Goal: Book appointment/travel/reservation

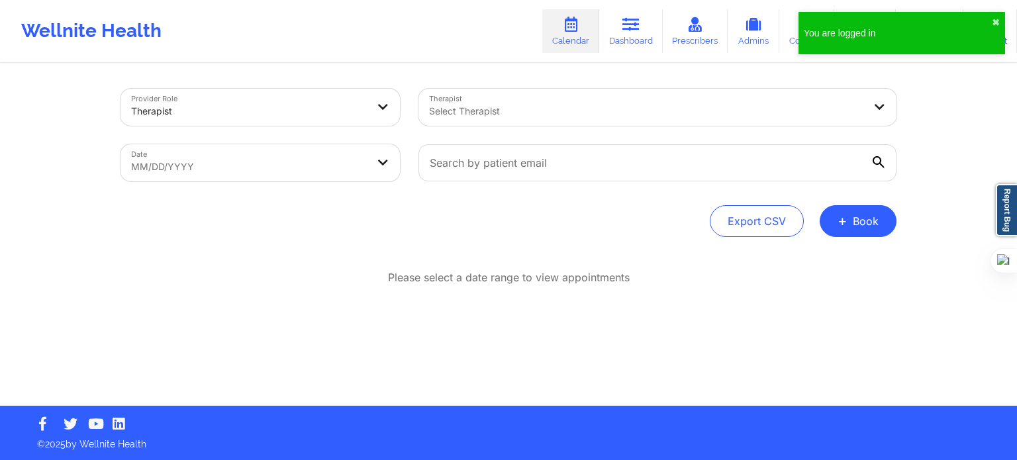
click at [511, 115] on div at bounding box center [646, 111] width 434 height 16
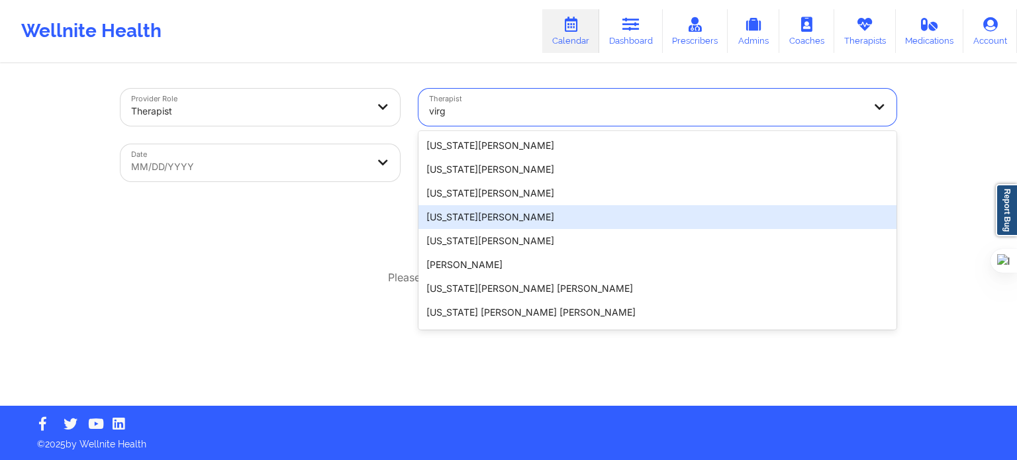
type input "virg"
click at [924, 246] on div "Provider Role Therapist Therapist 20 results available for search term virg. Us…" at bounding box center [508, 203] width 1017 height 406
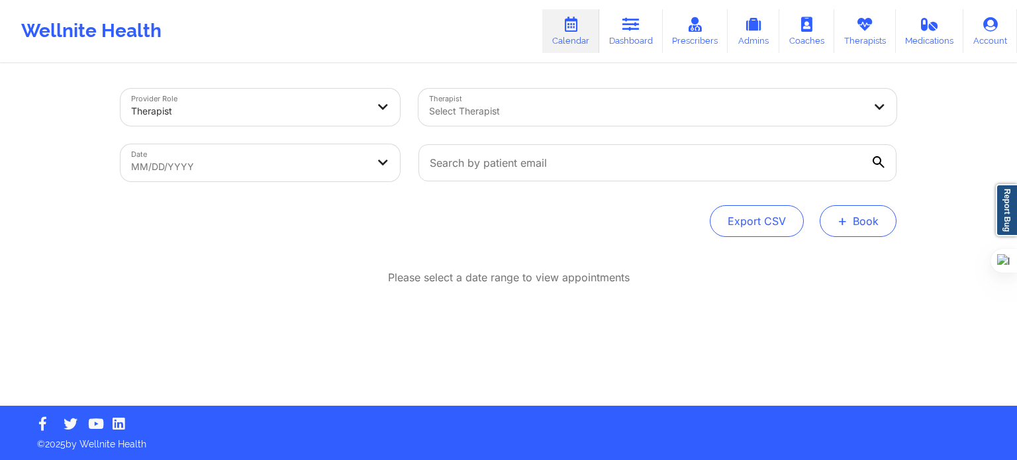
click at [856, 228] on button "+ Book" at bounding box center [858, 221] width 77 height 32
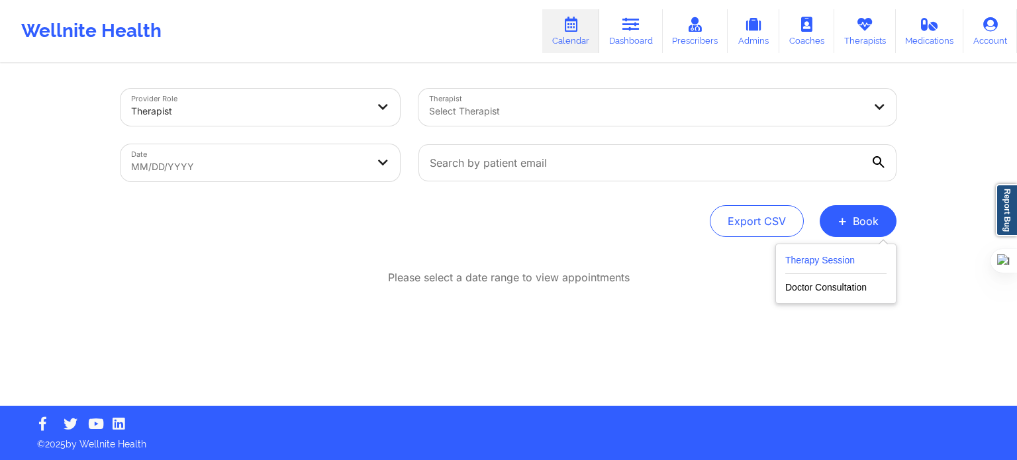
click at [813, 256] on button "Therapy Session" at bounding box center [835, 263] width 101 height 22
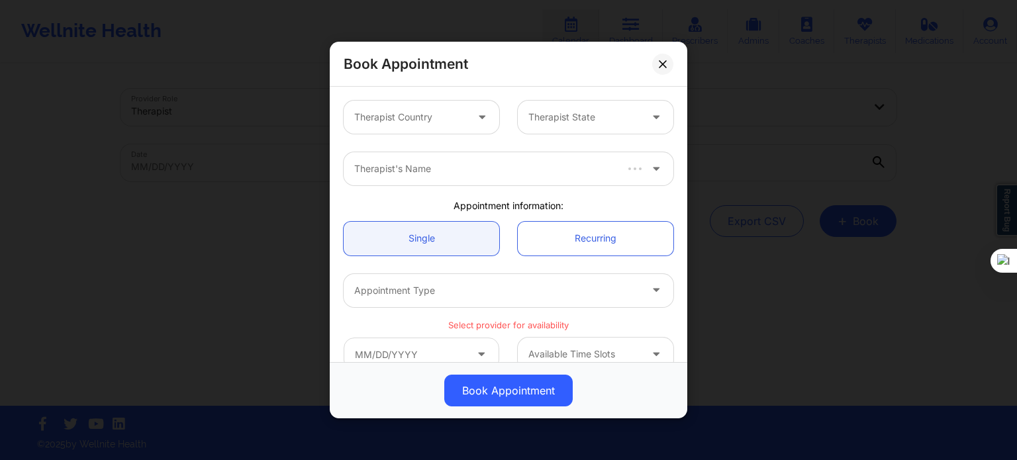
click at [463, 126] on div "Therapist Country" at bounding box center [406, 117] width 124 height 33
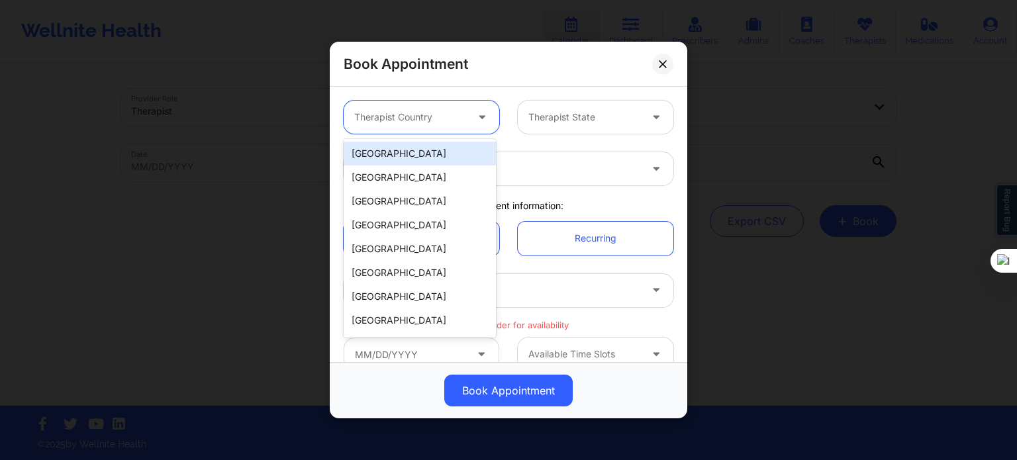
click at [411, 161] on div "[GEOGRAPHIC_DATA]" at bounding box center [420, 154] width 152 height 24
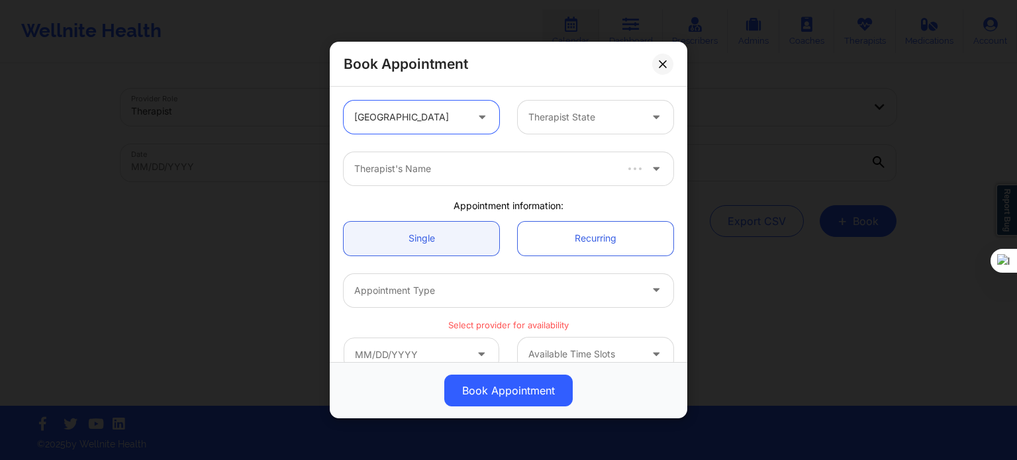
click at [541, 117] on div at bounding box center [584, 117] width 112 height 16
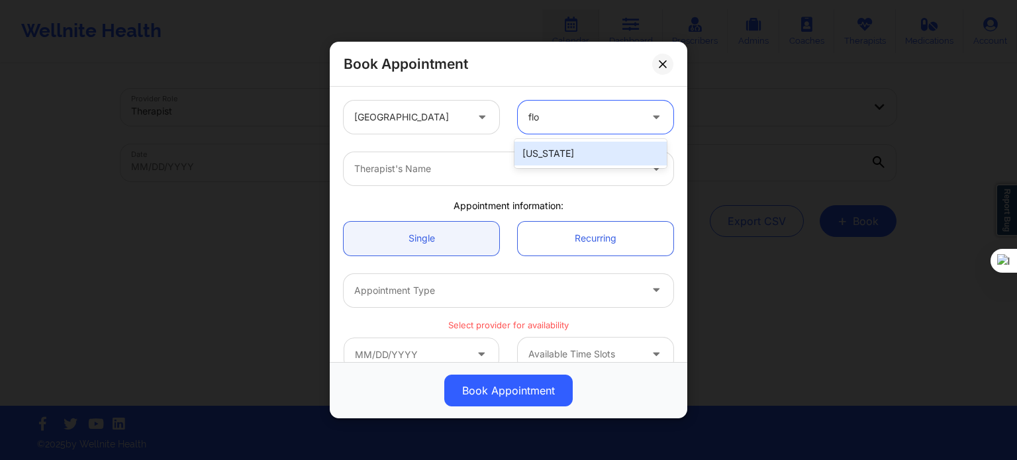
type input "flor"
click at [556, 154] on div "[US_STATE]" at bounding box center [591, 154] width 152 height 24
click at [500, 169] on div at bounding box center [497, 169] width 286 height 16
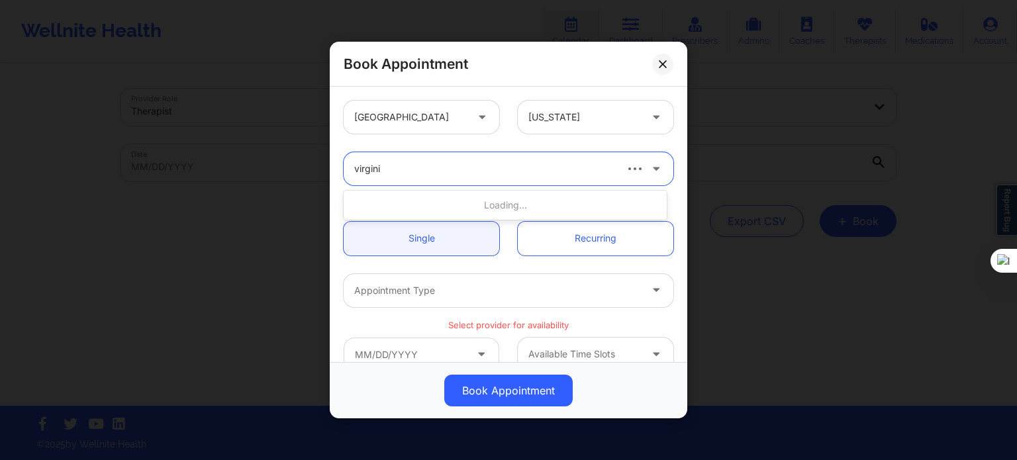
type input "virginia"
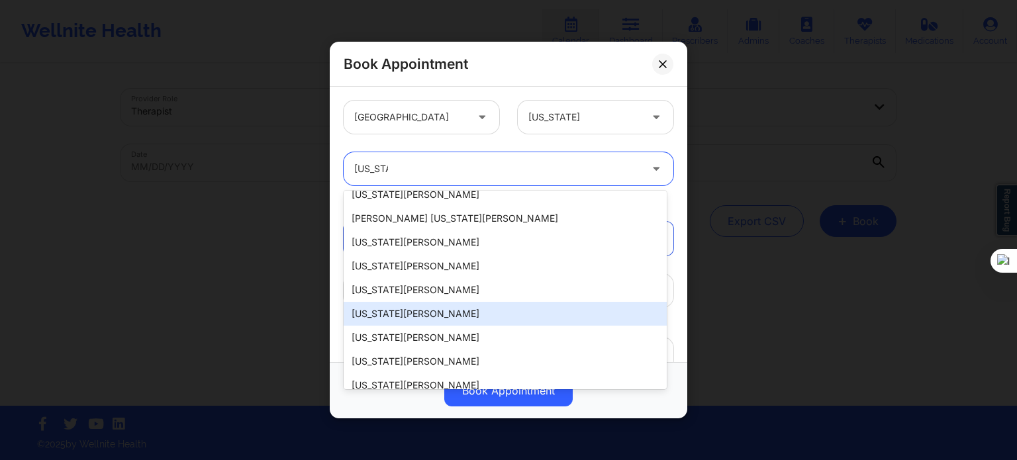
scroll to position [188, 0]
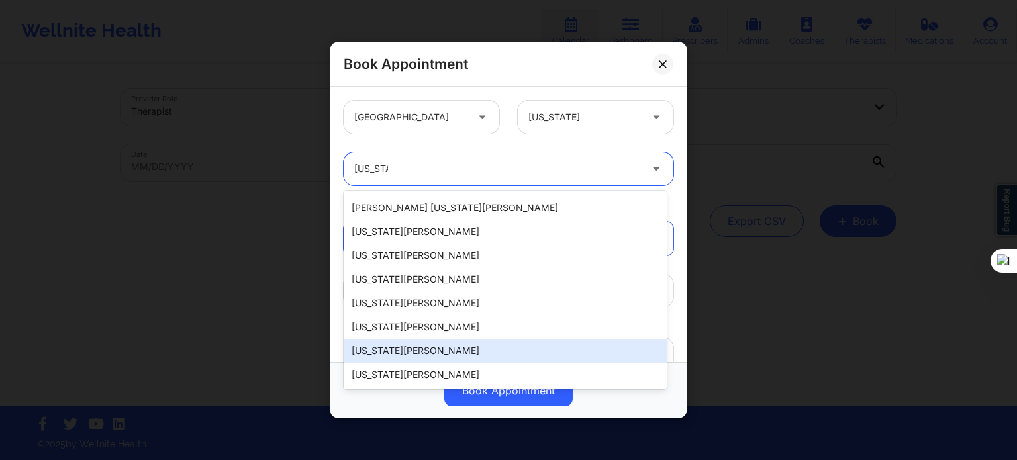
click at [452, 352] on div "[US_STATE][PERSON_NAME]" at bounding box center [505, 351] width 323 height 24
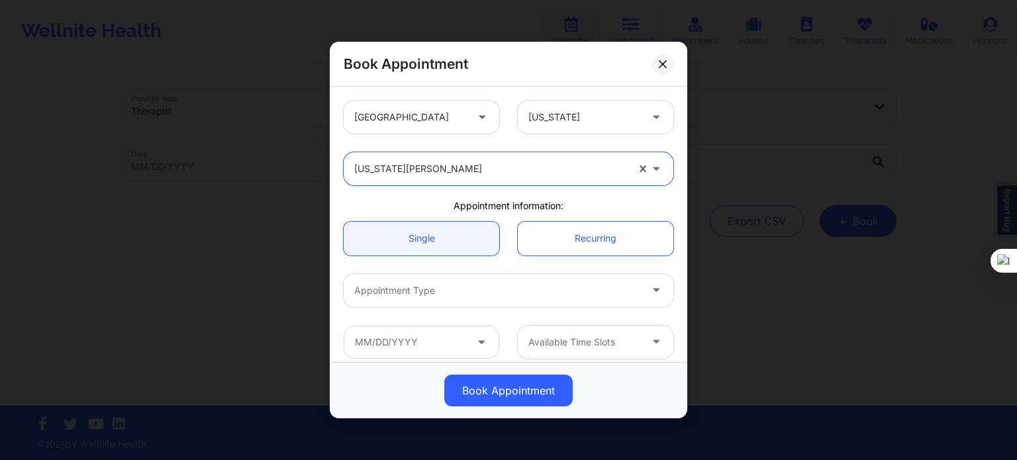
click at [429, 306] on div "Appointment Type" at bounding box center [493, 290] width 298 height 33
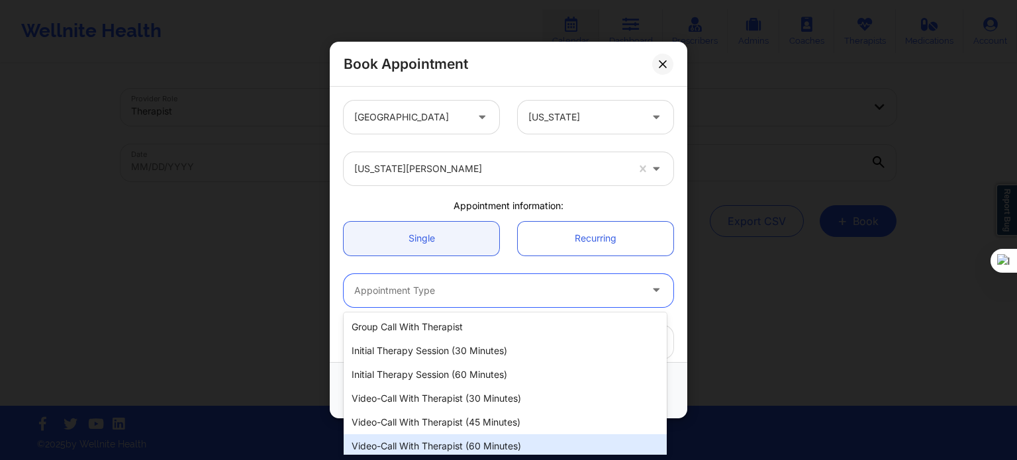
click at [454, 446] on div "Video-Call with Therapist (60 minutes)" at bounding box center [505, 446] width 323 height 24
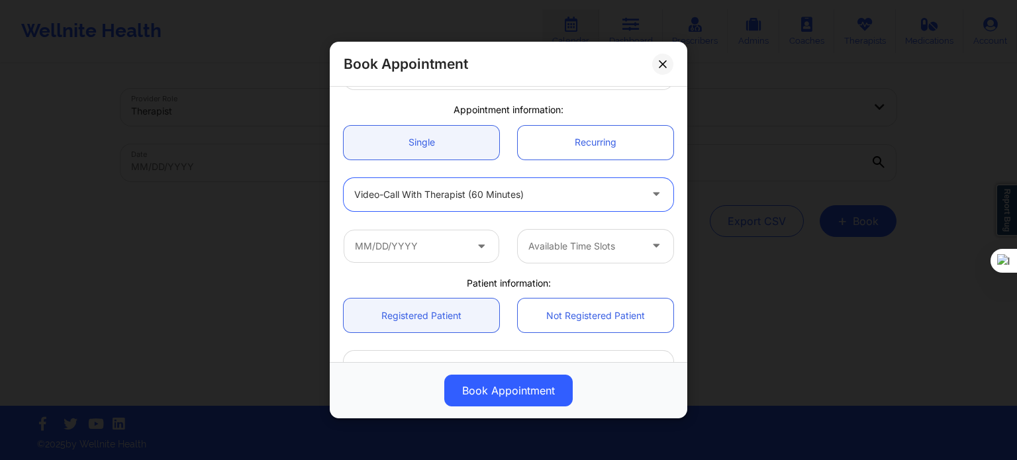
scroll to position [132, 0]
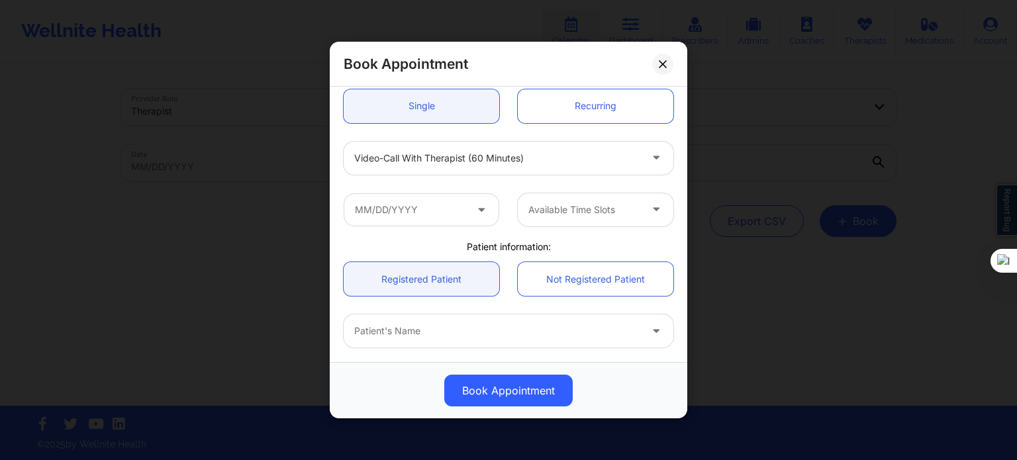
click at [475, 208] on icon at bounding box center [481, 206] width 13 height 11
click at [480, 209] on icon at bounding box center [481, 206] width 13 height 11
click at [463, 221] on input "text" at bounding box center [422, 209] width 156 height 33
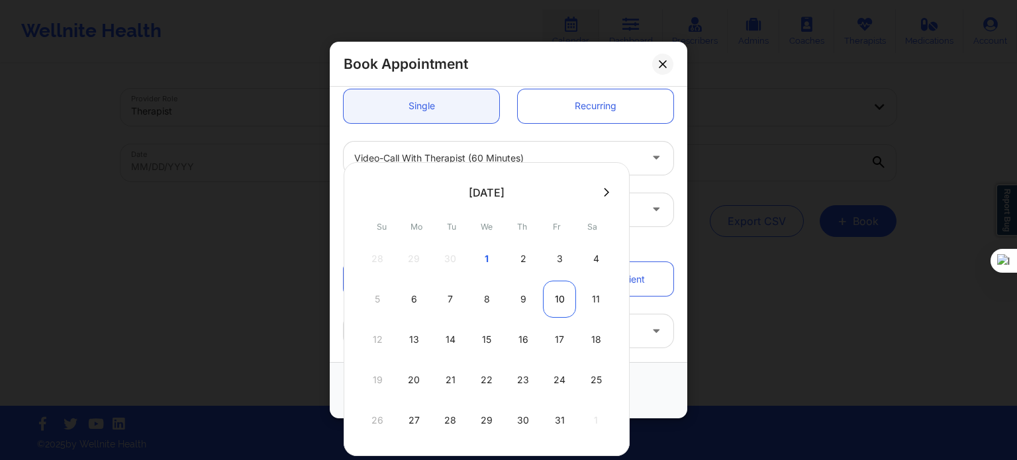
click at [548, 295] on div "10" at bounding box center [559, 299] width 33 height 37
type input "10/10/2025"
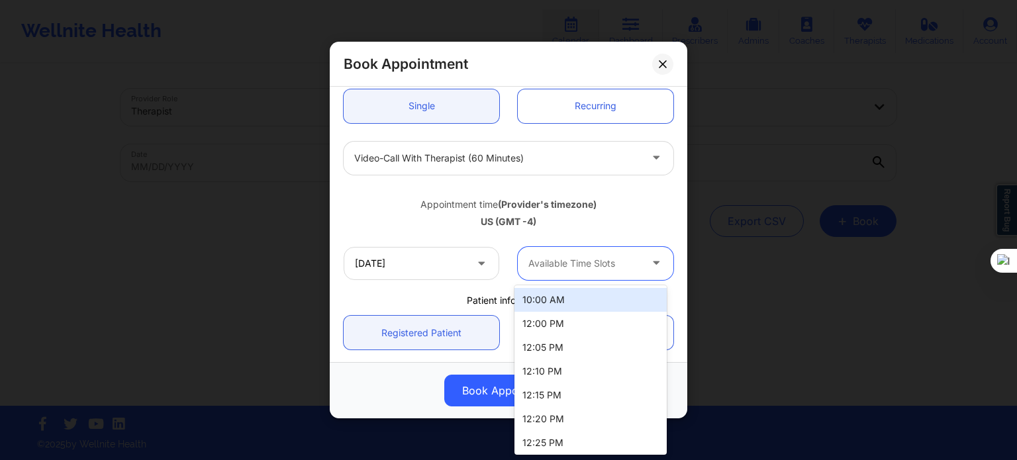
click at [562, 256] on div at bounding box center [584, 264] width 112 height 16
click at [562, 304] on div "10:00 AM" at bounding box center [591, 300] width 152 height 24
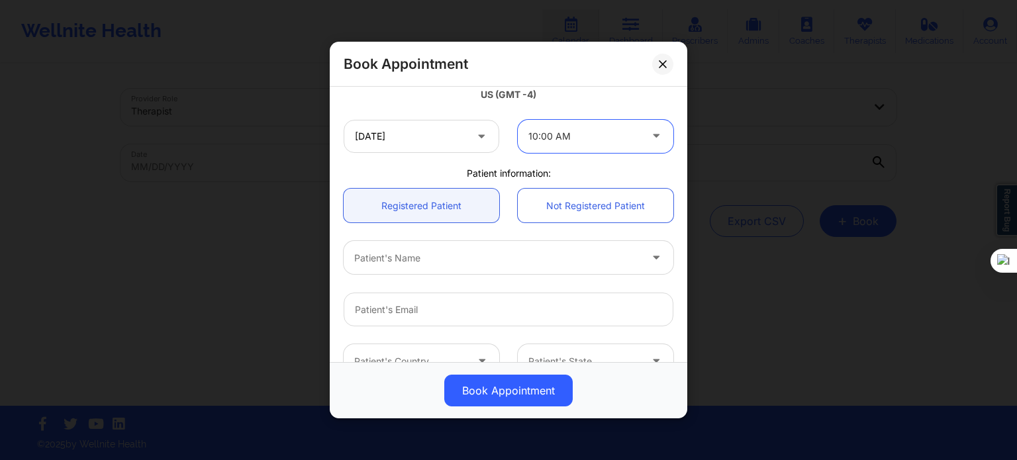
scroll to position [265, 0]
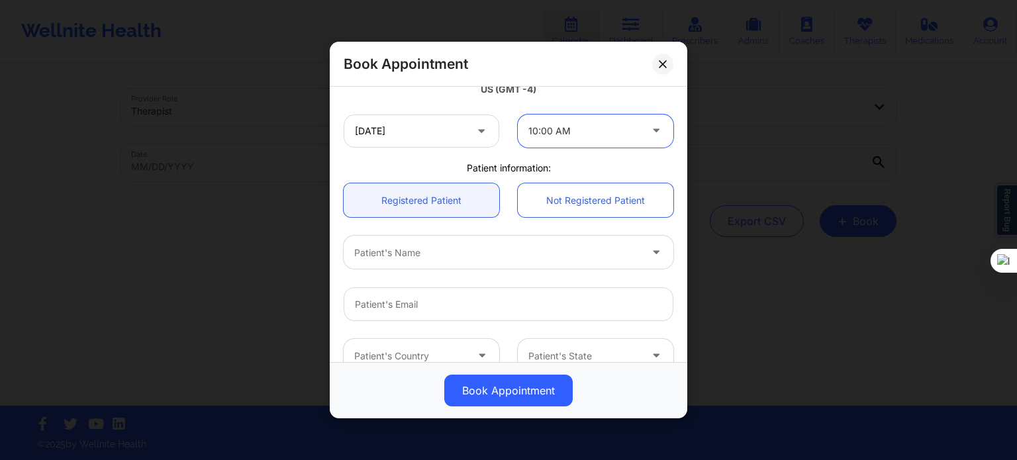
click at [426, 258] on div at bounding box center [497, 253] width 286 height 16
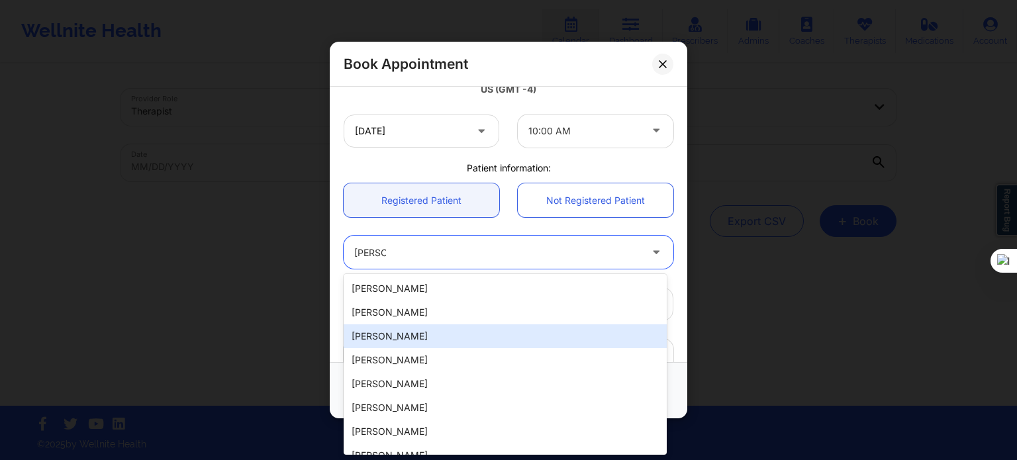
type input "sharon s"
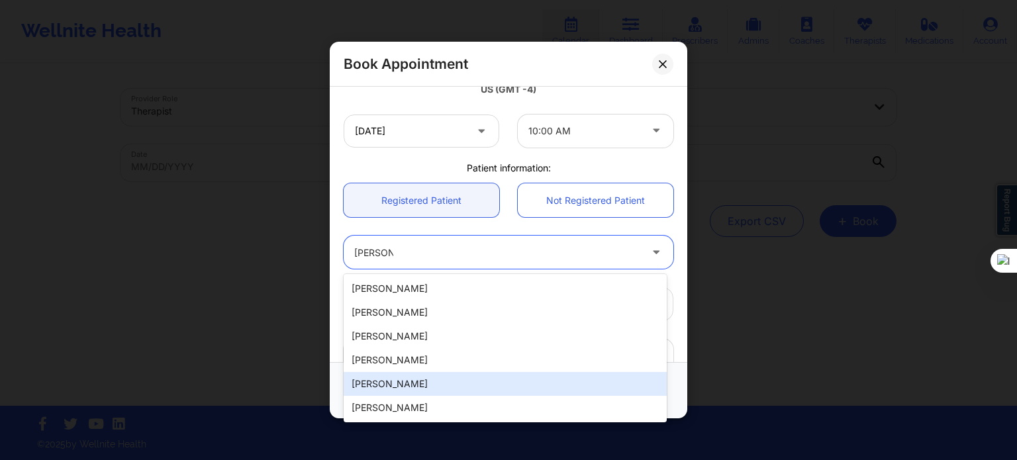
click at [436, 377] on div "SHARON S MADDEN" at bounding box center [505, 384] width 323 height 24
type input "joy3820@gmail.com"
type input "+1352-585-6059"
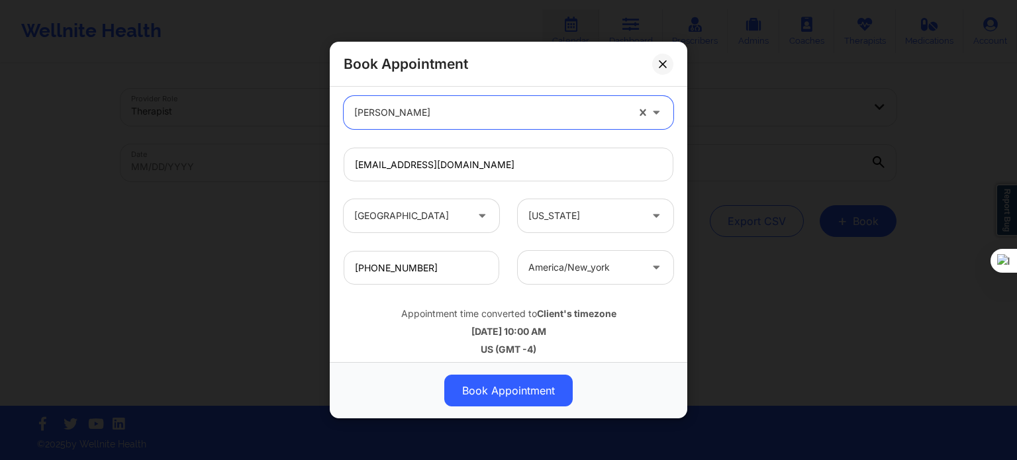
scroll to position [412, 0]
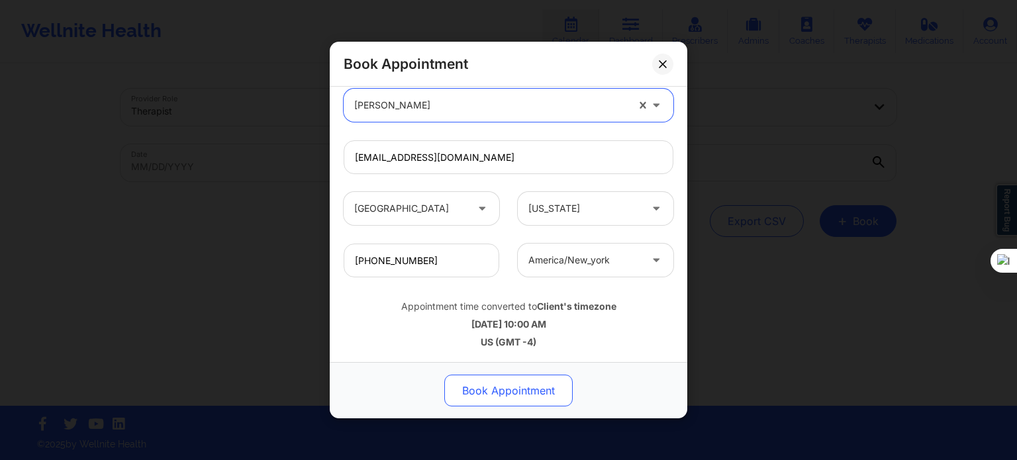
click at [524, 385] on button "Book Appointment" at bounding box center [508, 391] width 128 height 32
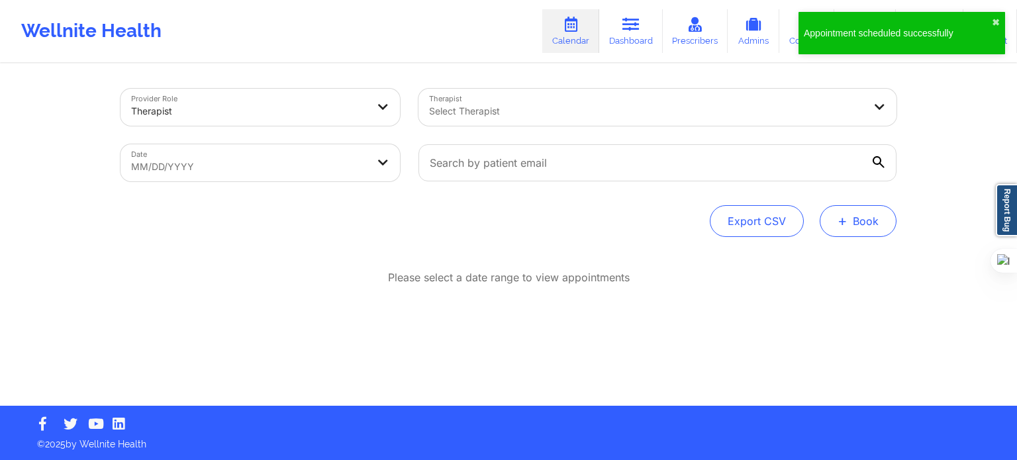
click at [862, 214] on button "+ Book" at bounding box center [858, 221] width 77 height 32
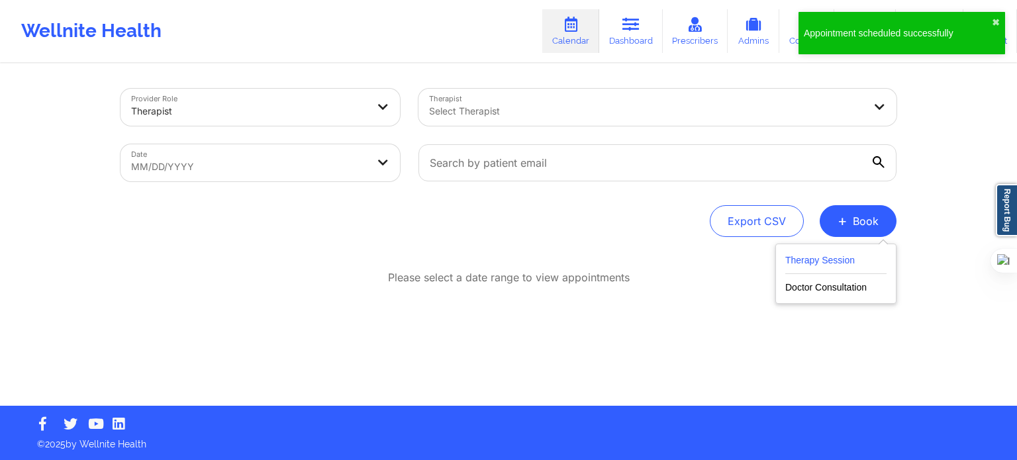
click at [818, 254] on button "Therapy Session" at bounding box center [835, 263] width 101 height 22
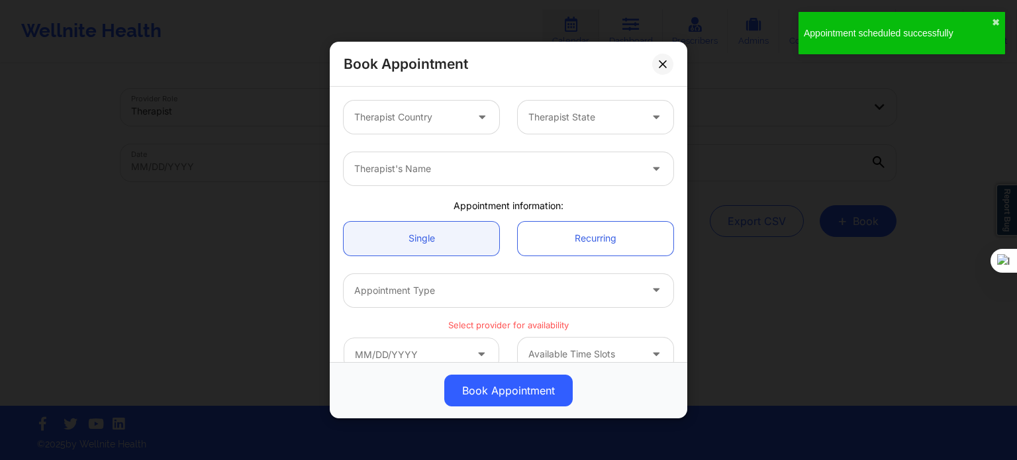
click at [397, 115] on div at bounding box center [410, 117] width 112 height 16
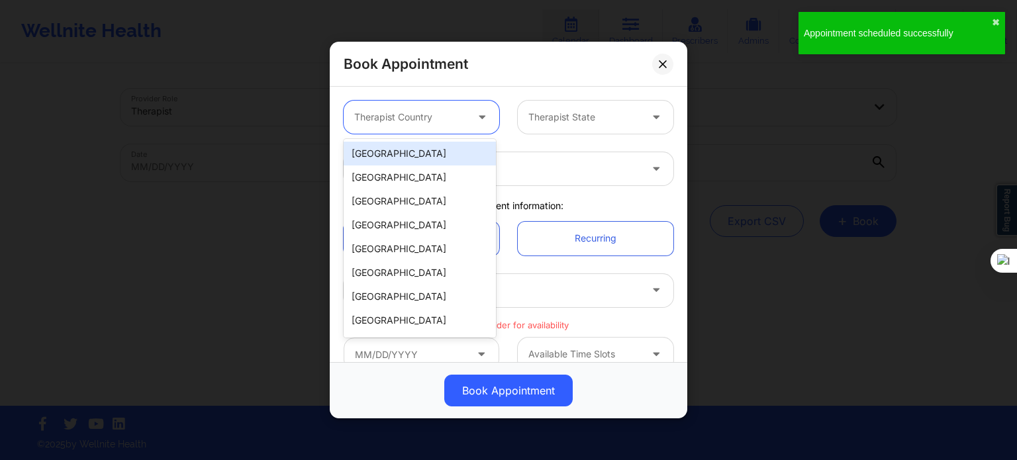
click at [397, 156] on div "[GEOGRAPHIC_DATA]" at bounding box center [420, 154] width 152 height 24
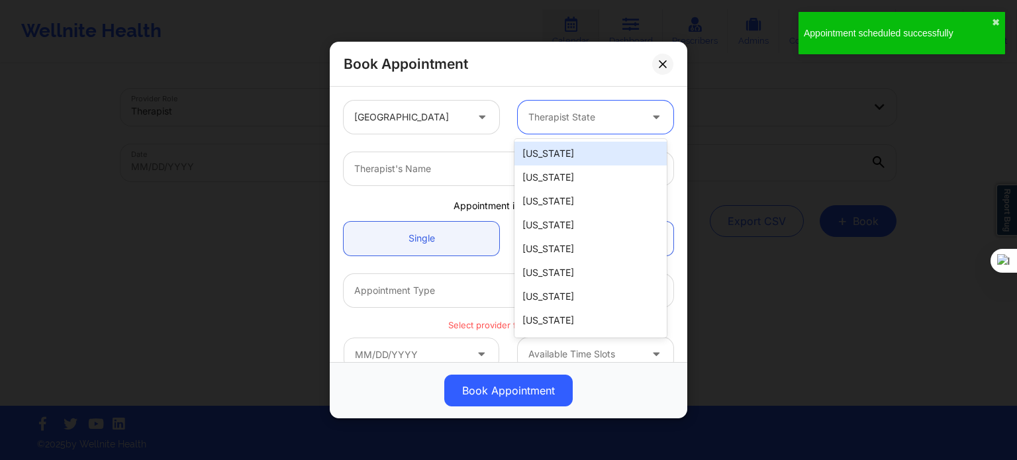
click at [546, 128] on div "Therapist State" at bounding box center [580, 117] width 124 height 33
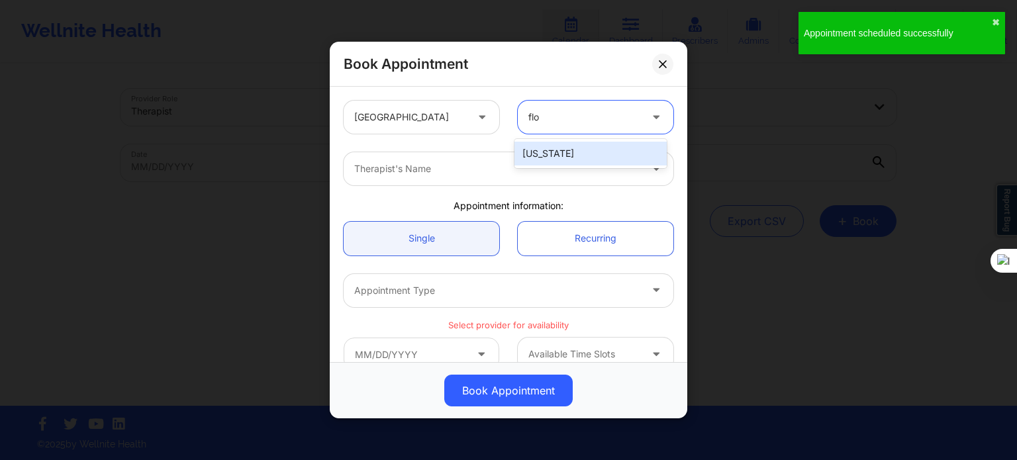
type input "flor"
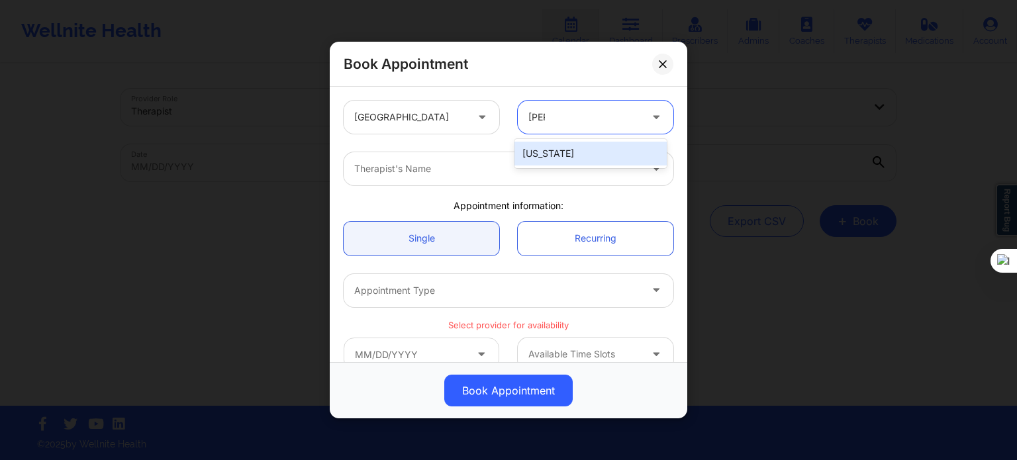
click at [545, 153] on div "[US_STATE]" at bounding box center [591, 154] width 152 height 24
click at [479, 172] on div at bounding box center [497, 169] width 286 height 16
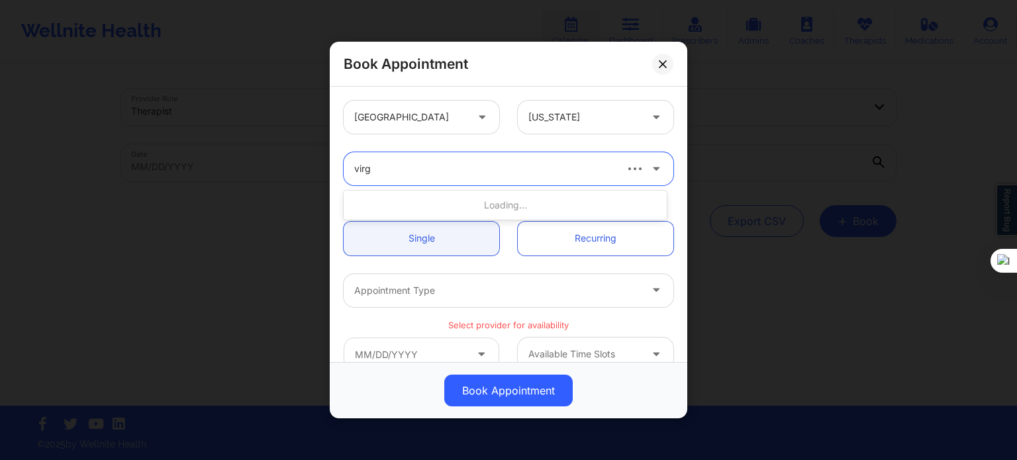
type input "virgi"
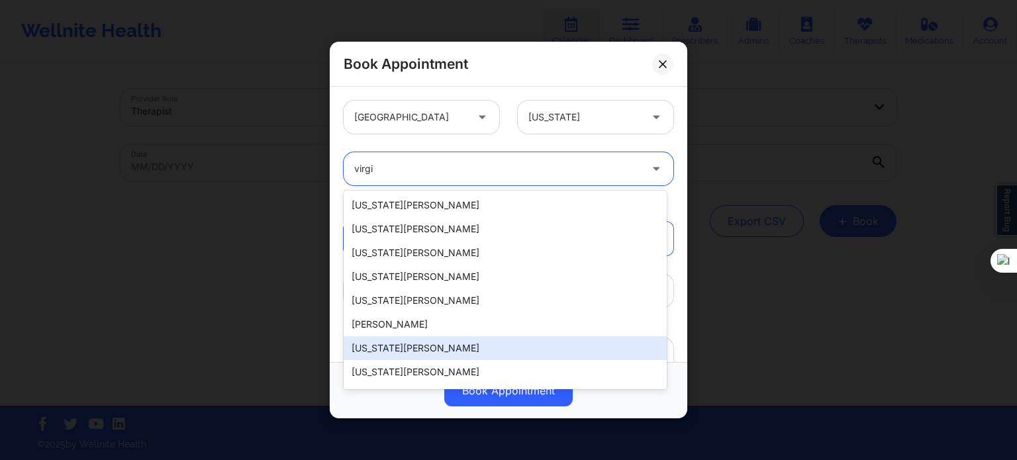
scroll to position [199, 0]
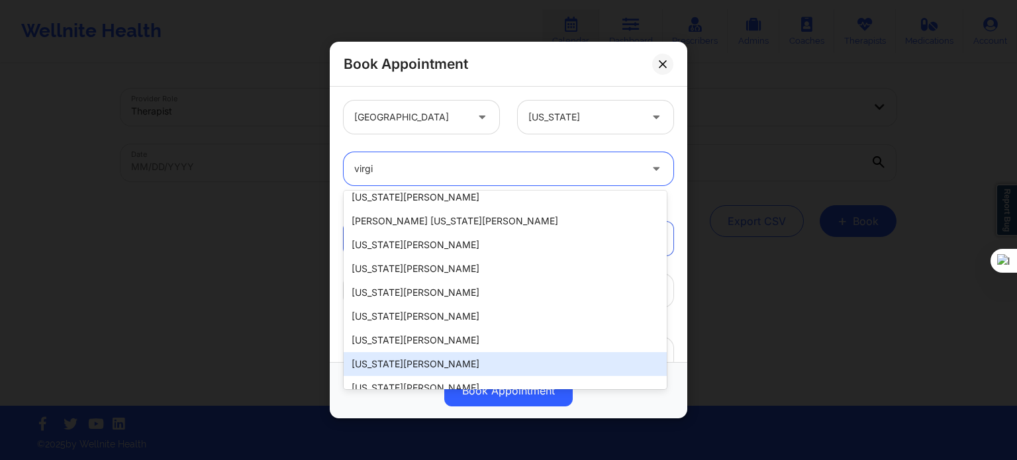
click at [424, 365] on div "[US_STATE][PERSON_NAME]" at bounding box center [505, 364] width 323 height 24
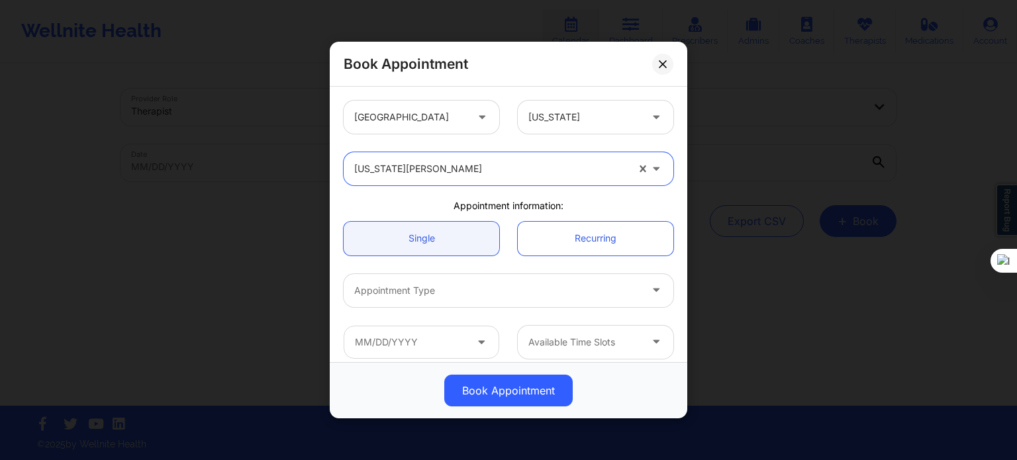
click at [421, 301] on div "Appointment Type" at bounding box center [493, 290] width 298 height 33
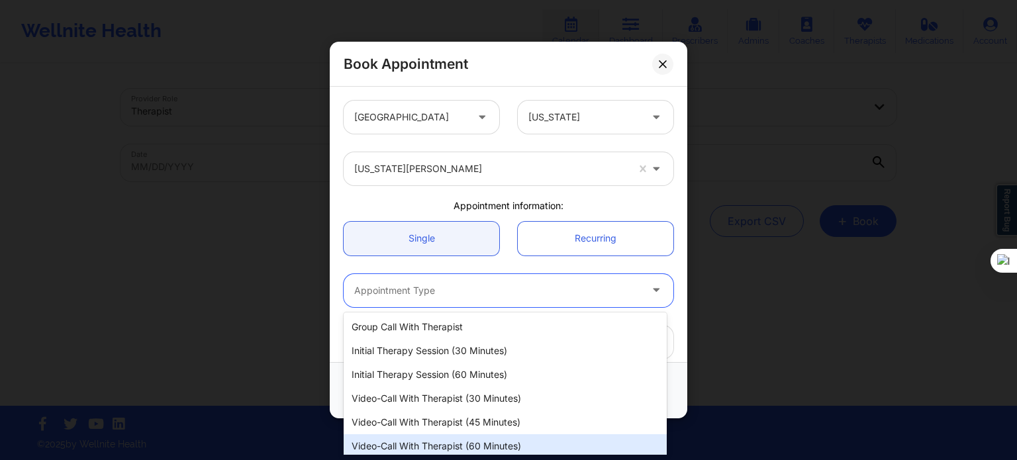
click at [462, 441] on div "Video-Call with Therapist (60 minutes)" at bounding box center [505, 446] width 323 height 24
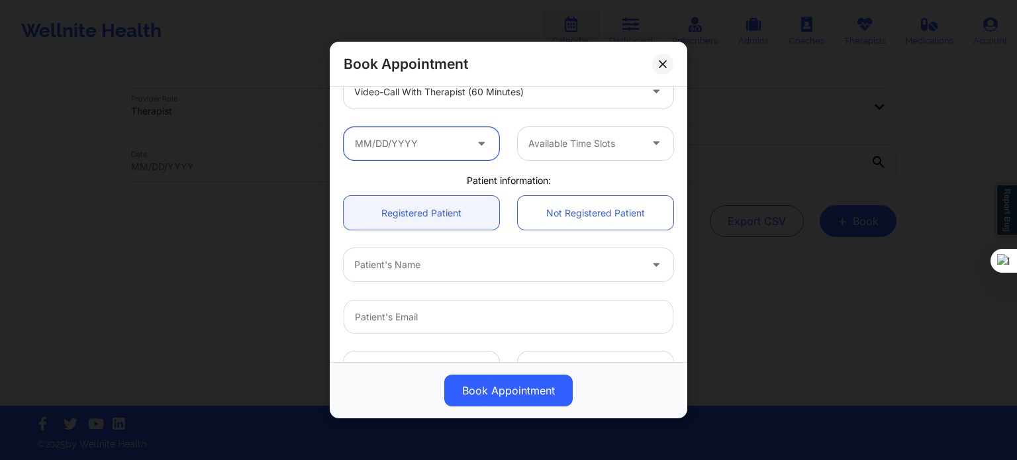
click at [417, 153] on input "text" at bounding box center [422, 143] width 156 height 33
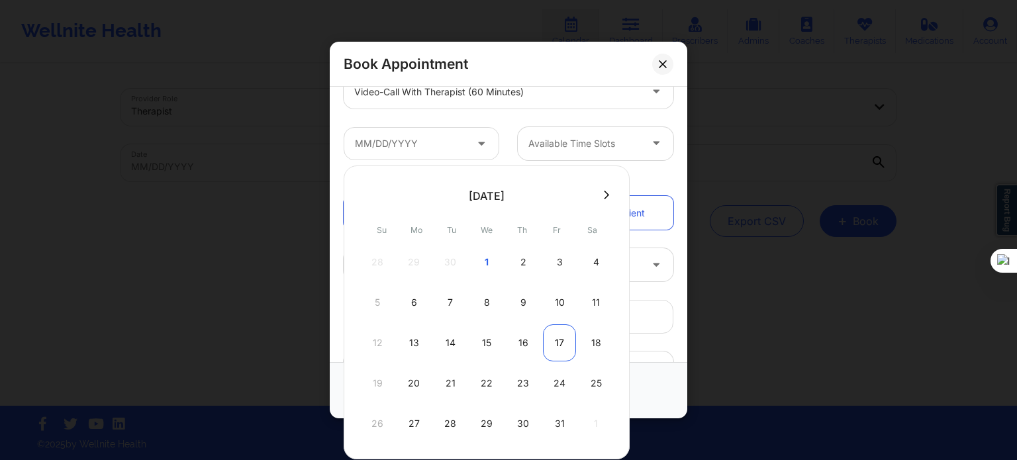
click at [553, 339] on div "17" at bounding box center [559, 342] width 33 height 37
type input "10/17/2025"
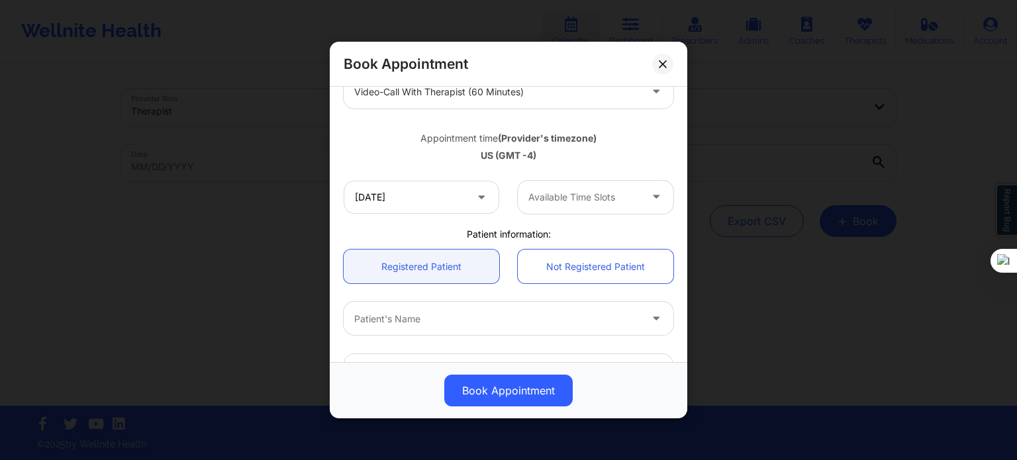
click at [569, 203] on div at bounding box center [584, 197] width 112 height 16
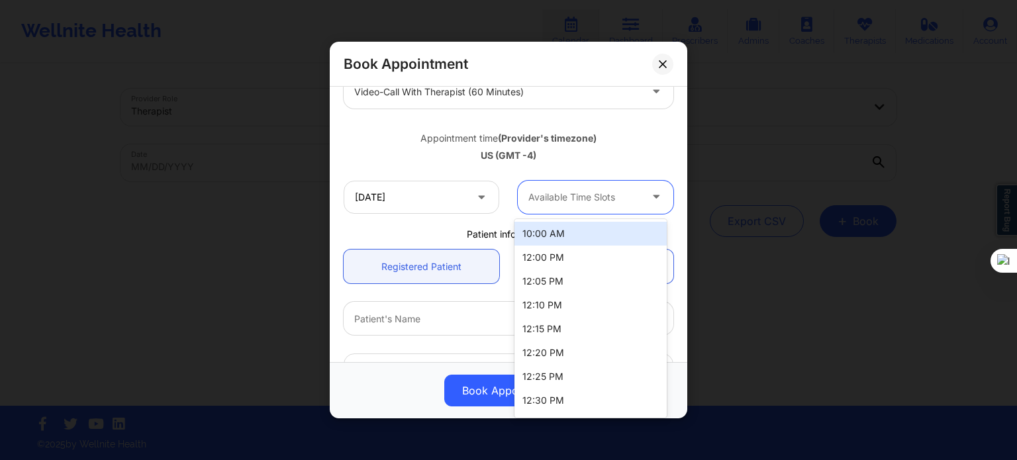
click at [552, 244] on div "10:00 AM" at bounding box center [591, 234] width 152 height 24
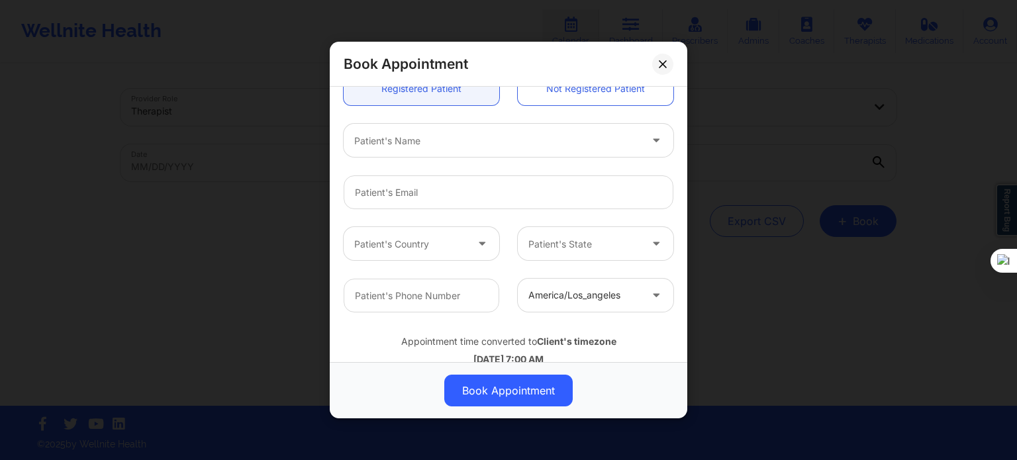
scroll to position [397, 0]
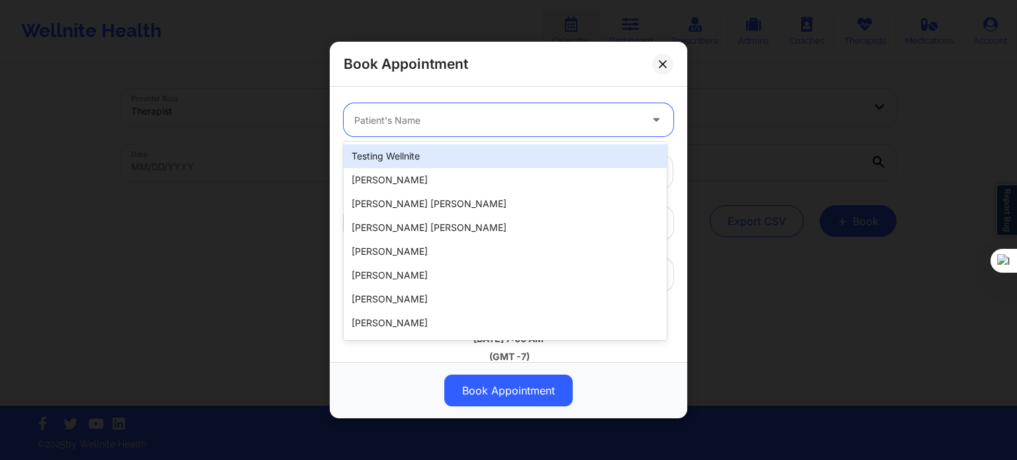
click at [408, 132] on div "Patient's Name" at bounding box center [493, 119] width 298 height 33
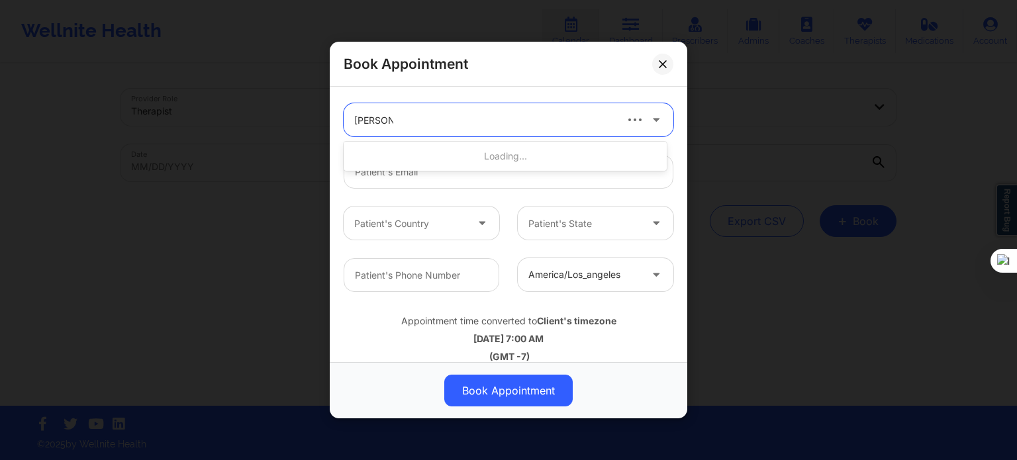
type input "sharon s ma"
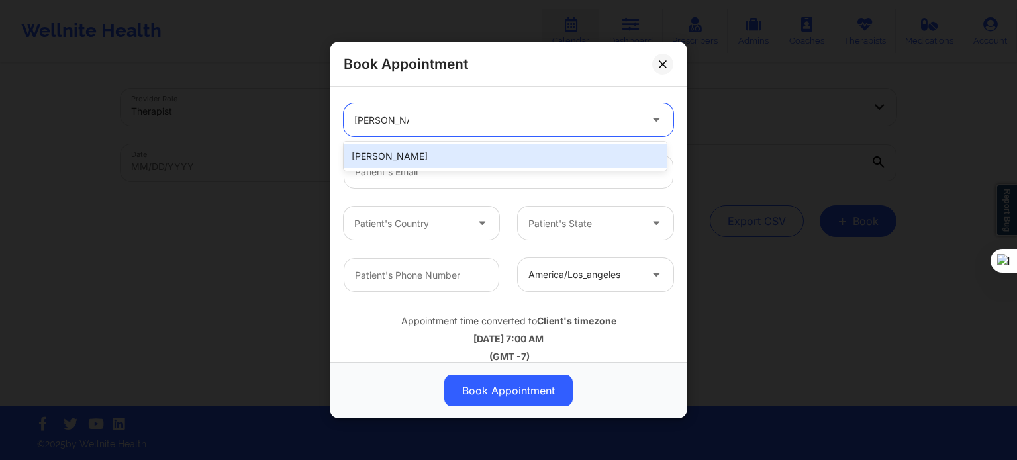
click at [414, 161] on div "SHARON S MADDEN" at bounding box center [505, 156] width 323 height 24
type input "joy3820@gmail.com"
type input "+1352-585-6059"
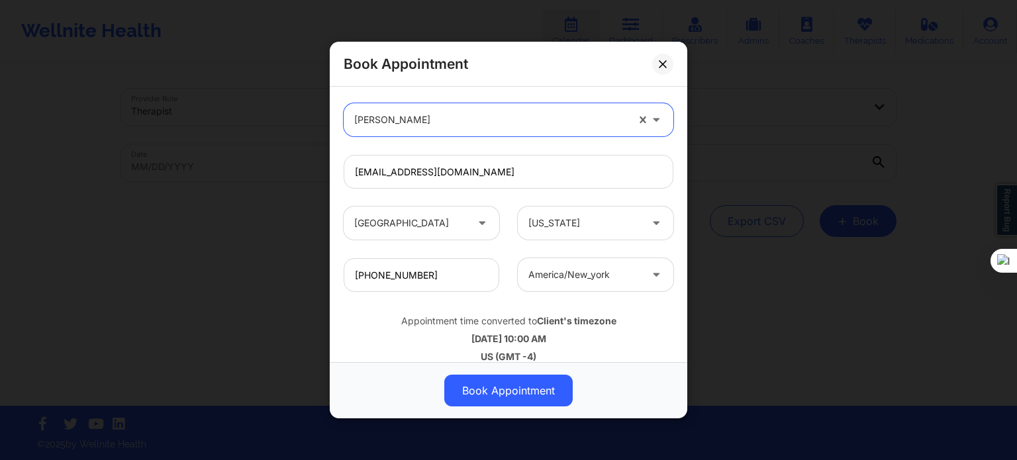
scroll to position [412, 0]
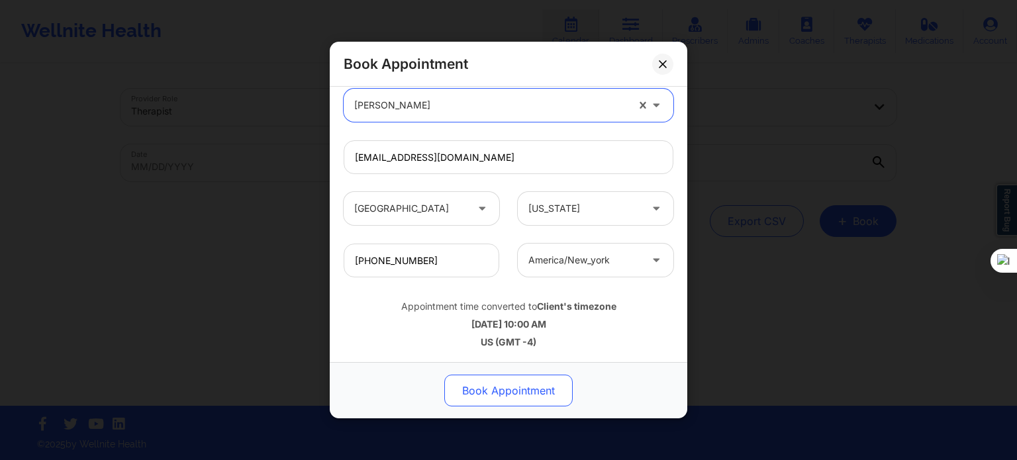
click at [519, 398] on button "Book Appointment" at bounding box center [508, 391] width 128 height 32
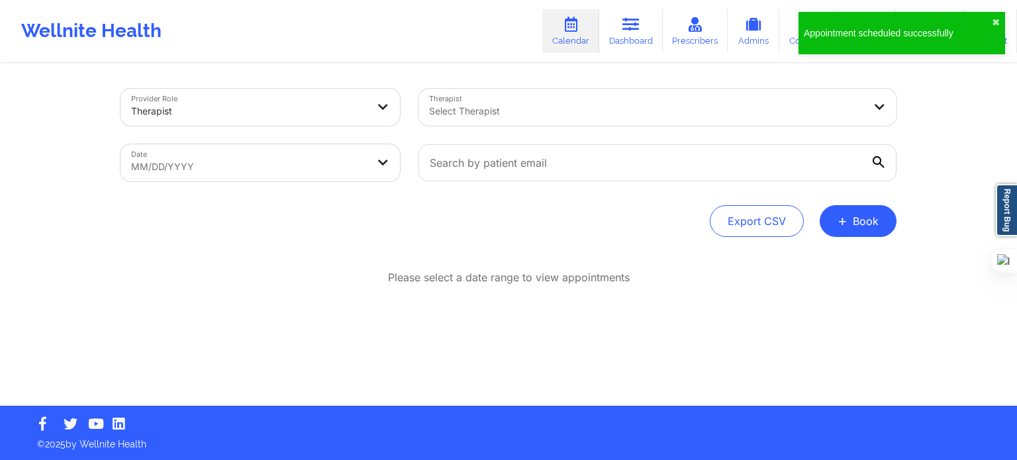
click at [532, 109] on div at bounding box center [646, 111] width 434 height 16
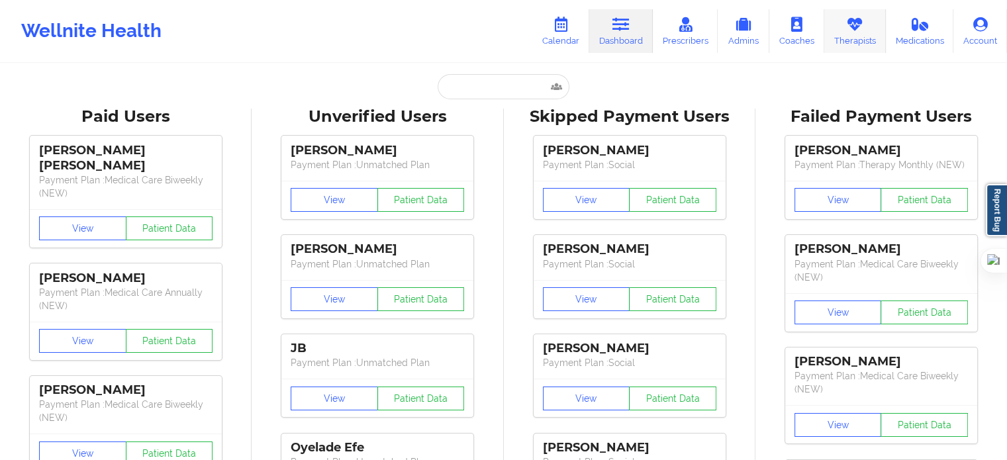
click at [855, 36] on link "Therapists" at bounding box center [855, 31] width 62 height 44
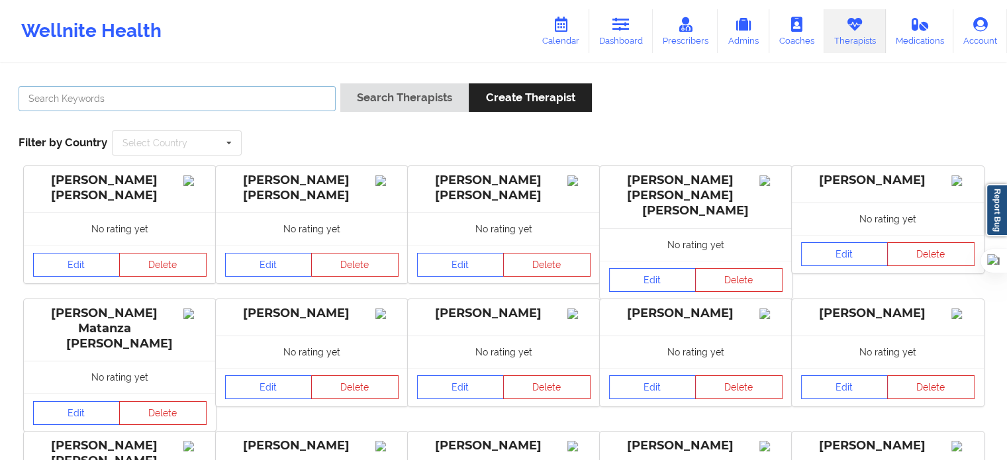
click at [293, 94] on input "text" at bounding box center [177, 98] width 317 height 25
type input "[PERSON_NAME]"
click at [340, 83] on button "Search Therapists" at bounding box center [404, 97] width 128 height 28
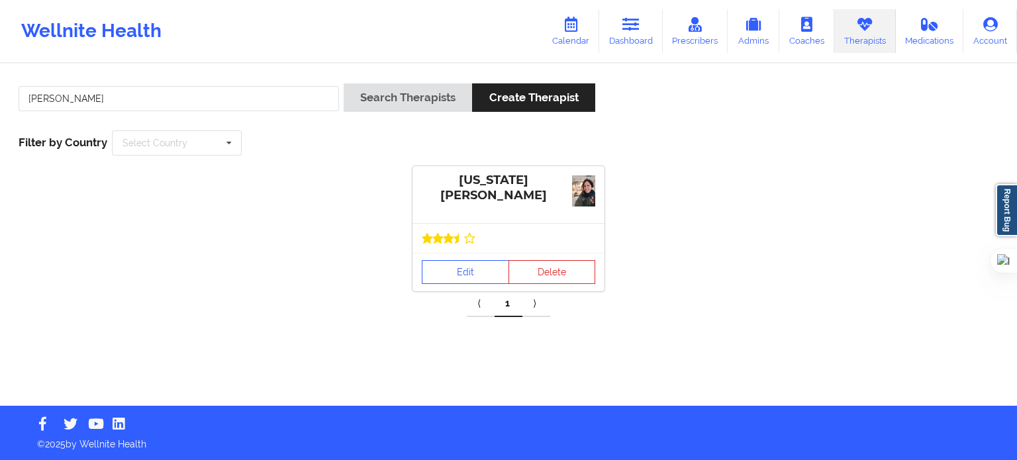
click at [485, 254] on div "Edit Delete" at bounding box center [509, 272] width 192 height 38
click at [476, 270] on link "Edit" at bounding box center [465, 272] width 87 height 24
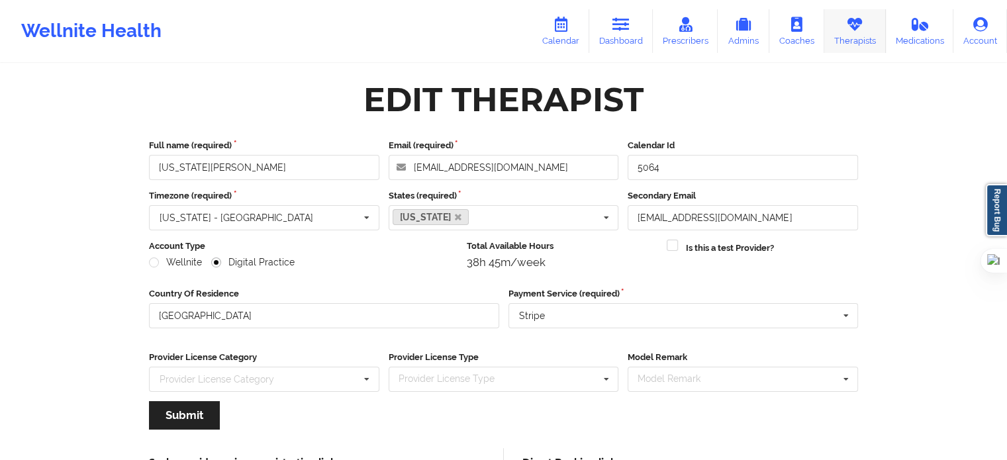
click at [864, 39] on link "Therapists" at bounding box center [855, 31] width 62 height 44
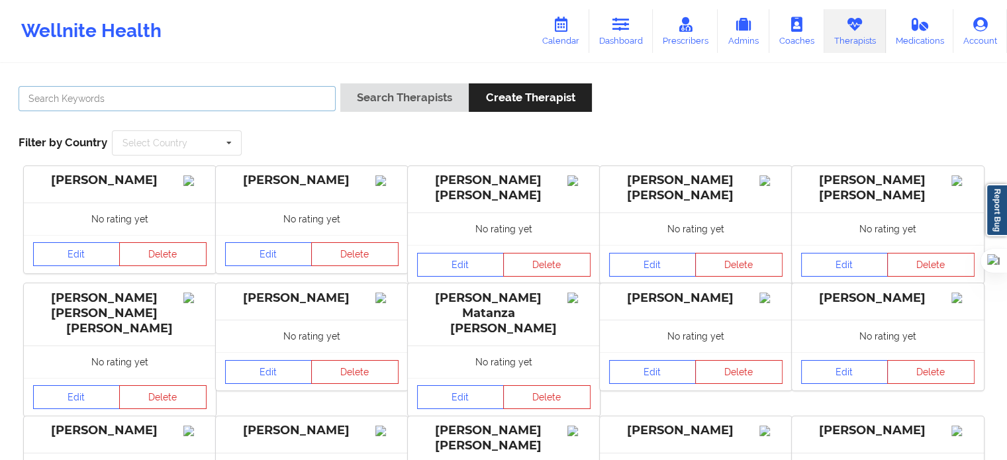
click at [277, 97] on input "text" at bounding box center [177, 98] width 317 height 25
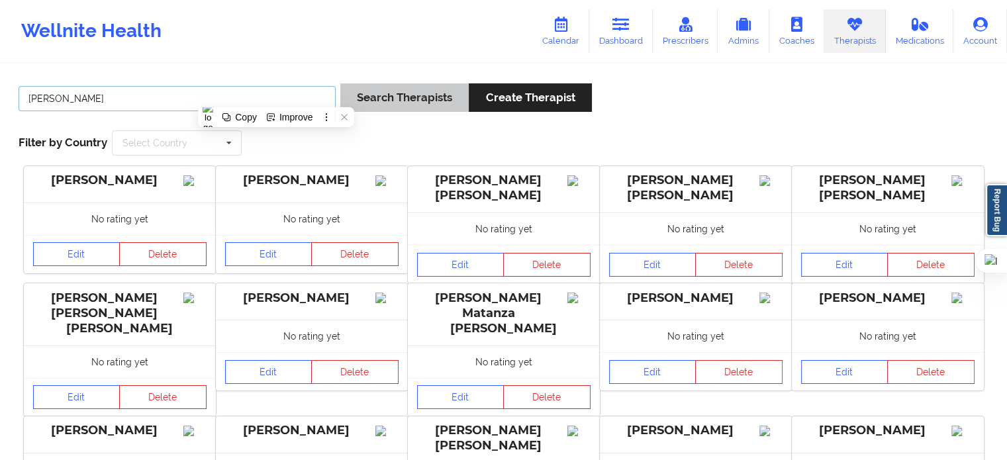
type input "[PERSON_NAME]"
click at [412, 95] on button "Search Therapists" at bounding box center [404, 97] width 128 height 28
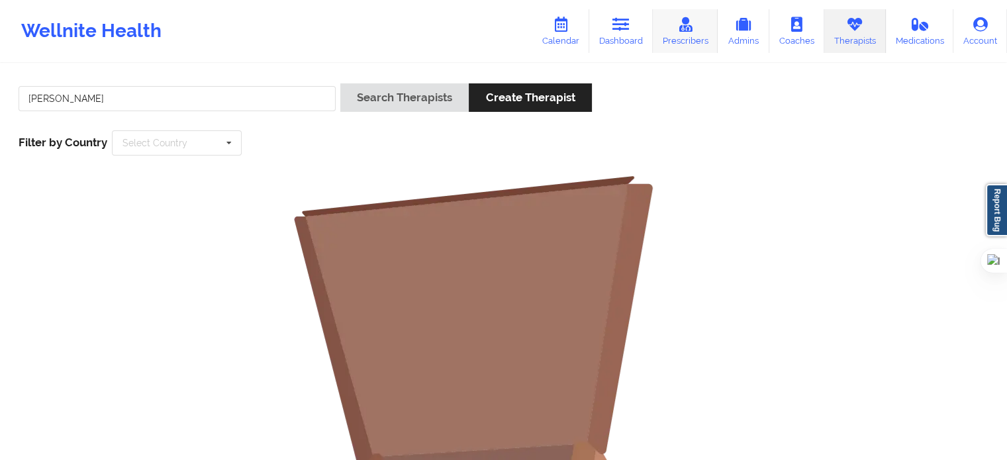
click at [686, 37] on link "Prescribers" at bounding box center [686, 31] width 66 height 44
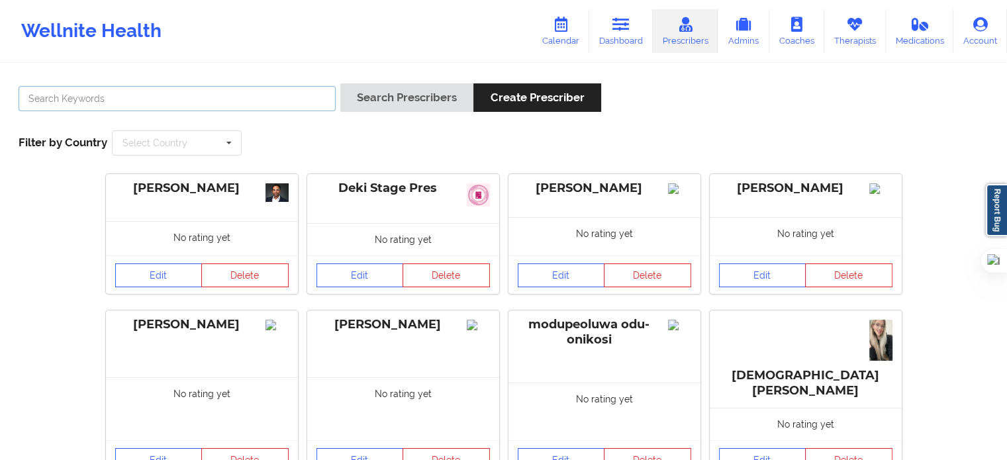
click at [158, 109] on input "text" at bounding box center [177, 98] width 317 height 25
paste input "[PERSON_NAME]"
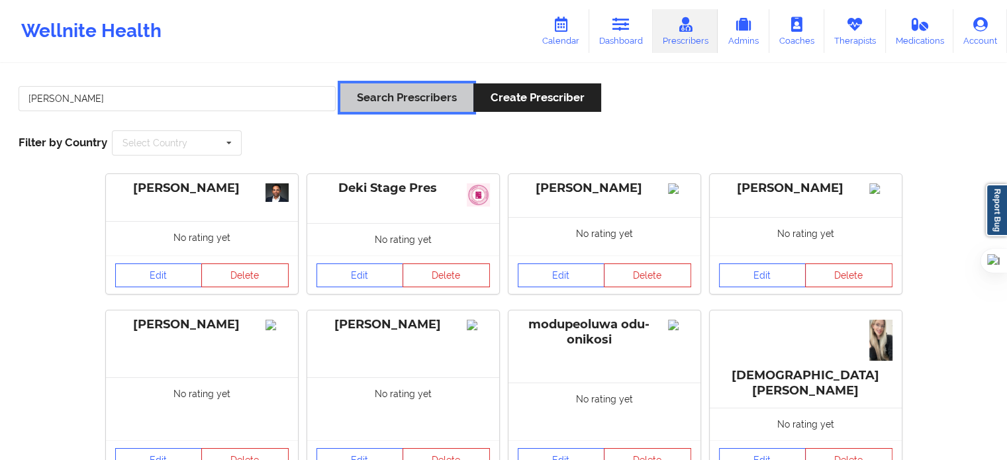
click at [362, 89] on button "Search Prescribers" at bounding box center [406, 97] width 133 height 28
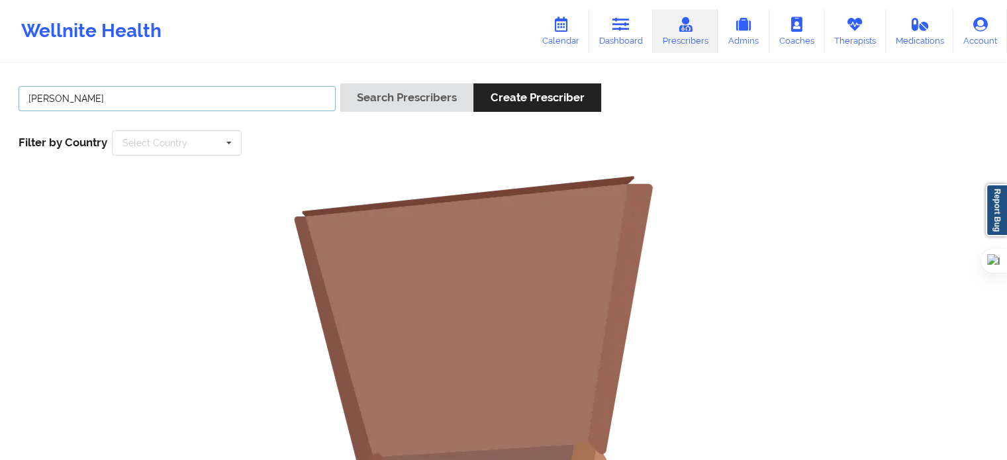
click at [85, 101] on input "[PERSON_NAME]" at bounding box center [177, 98] width 317 height 25
drag, startPoint x: 64, startPoint y: 97, endPoint x: 127, endPoint y: 99, distance: 63.6
click at [126, 99] on input "[PERSON_NAME]" at bounding box center [177, 98] width 317 height 25
click at [340, 83] on button "Search Prescribers" at bounding box center [406, 97] width 133 height 28
type input "[PERSON_NAME]"
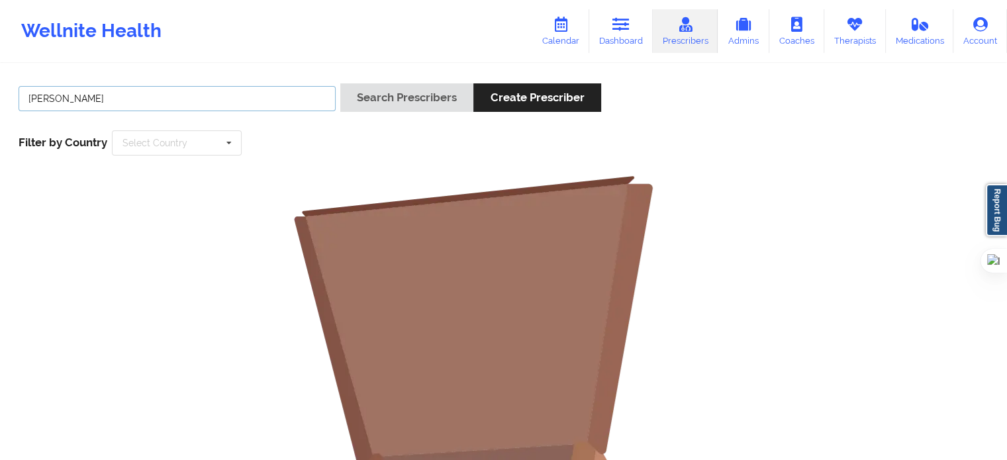
drag, startPoint x: 130, startPoint y: 95, endPoint x: 24, endPoint y: 97, distance: 106.6
click at [24, 97] on input "[PERSON_NAME]" at bounding box center [177, 98] width 317 height 25
